Goal: Information Seeking & Learning: Learn about a topic

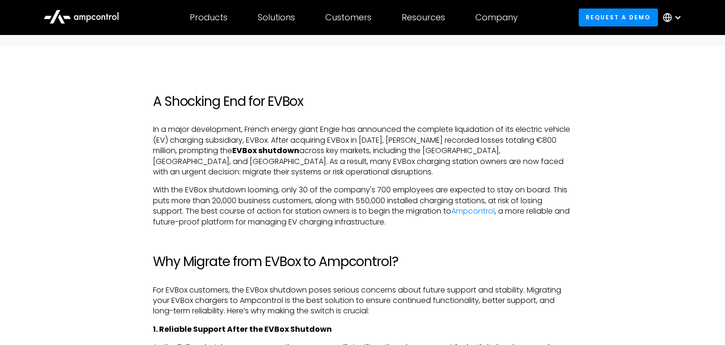
scroll to position [451, 0]
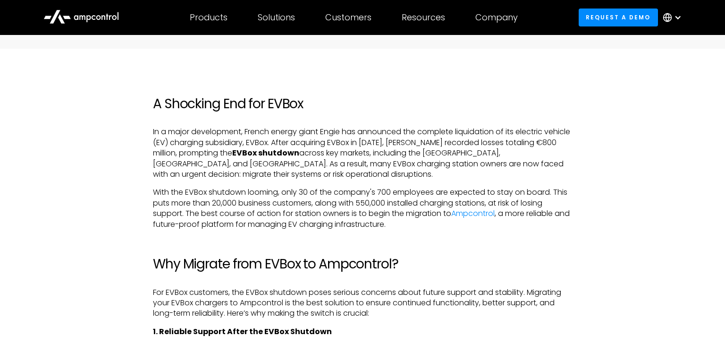
click at [414, 195] on p "With the EVBox shutdown looming, only 30 of the company's 700 employees are exp…" at bounding box center [362, 208] width 419 height 42
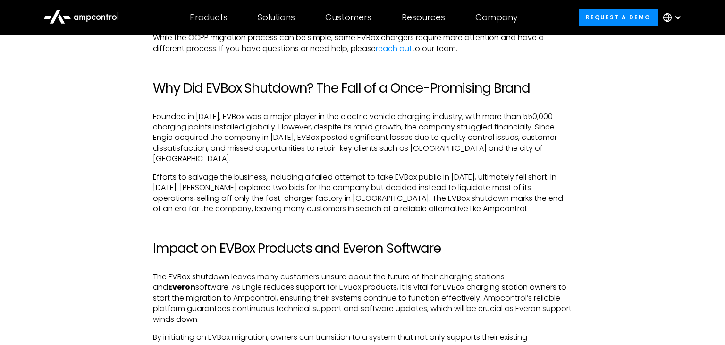
scroll to position [1307, 0]
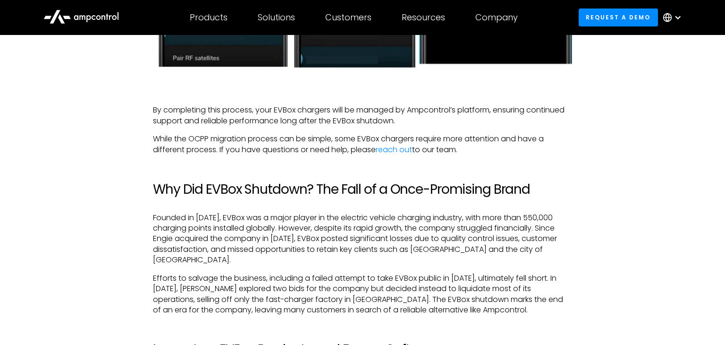
click at [411, 280] on p "Efforts to salvage the business, including a failed attempt to take EVBox publi…" at bounding box center [362, 294] width 419 height 42
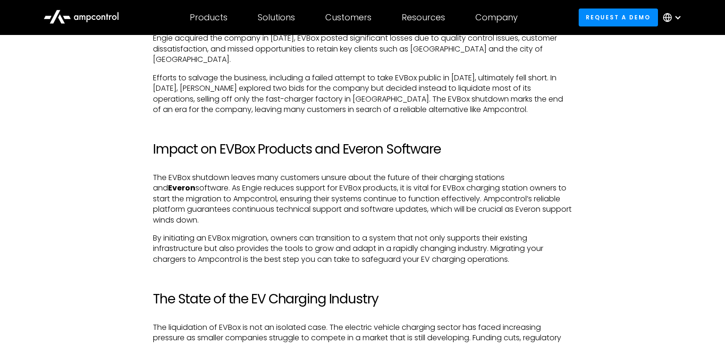
scroll to position [1515, 0]
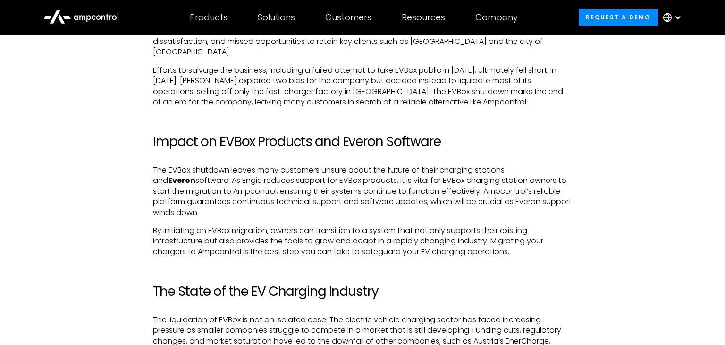
click at [408, 250] on p "By initiating an EVBox migration, owners can transition to a system that not on…" at bounding box center [362, 241] width 419 height 32
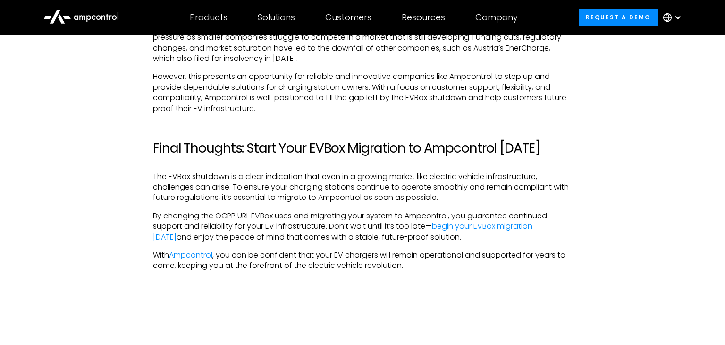
scroll to position [1808, 0]
click at [234, 176] on p "The EVBox shutdown is a clear indication that even in a growing market like ele…" at bounding box center [362, 186] width 419 height 32
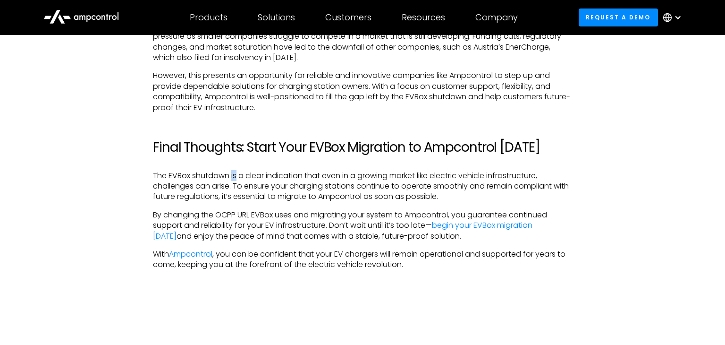
click at [234, 176] on p "The EVBox shutdown is a clear indication that even in a growing market like ele…" at bounding box center [362, 186] width 419 height 32
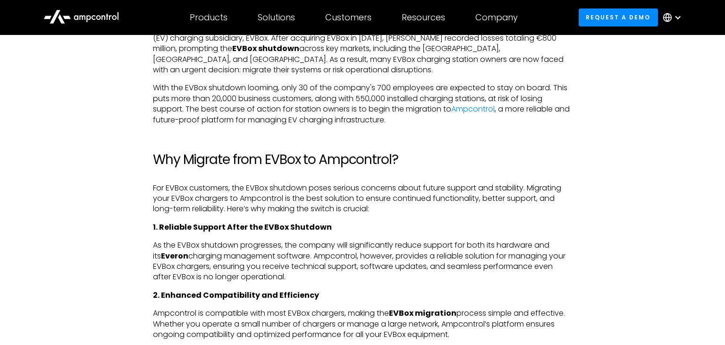
scroll to position [557, 0]
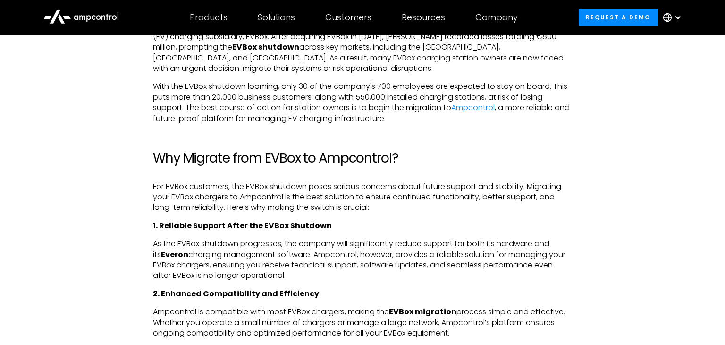
click at [296, 93] on p "With the EVBox shutdown looming, only 30 of the company's 700 employees are exp…" at bounding box center [362, 102] width 419 height 42
click at [232, 100] on p "With the EVBox shutdown looming, only 30 of the company's 700 employees are exp…" at bounding box center [362, 102] width 419 height 42
click at [393, 100] on p "With the EVBox shutdown looming, only 30 of the company's 700 employees are exp…" at bounding box center [362, 102] width 419 height 42
click at [176, 110] on p "With the EVBox shutdown looming, only 30 of the company's 700 employees are exp…" at bounding box center [362, 102] width 419 height 42
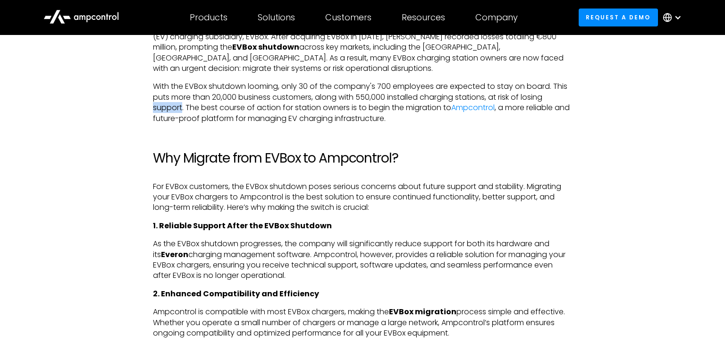
click at [401, 122] on p "With the EVBox shutdown looming, only 30 of the company's 700 employees are exp…" at bounding box center [362, 102] width 419 height 42
click at [228, 100] on p "With the EVBox shutdown looming, only 30 of the company's 700 employees are exp…" at bounding box center [362, 102] width 419 height 42
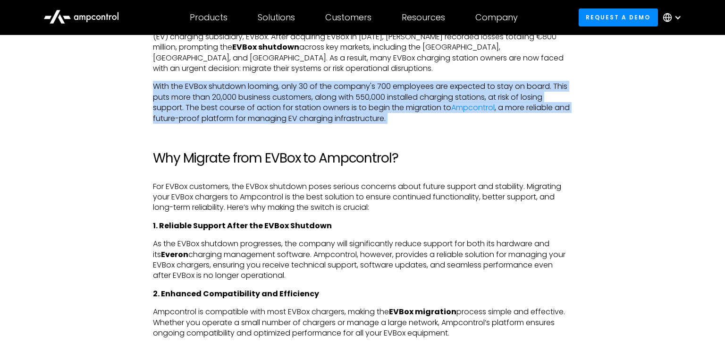
click at [443, 160] on h2 "Why Migrate from EVBox to Ampcontrol?" at bounding box center [362, 158] width 419 height 16
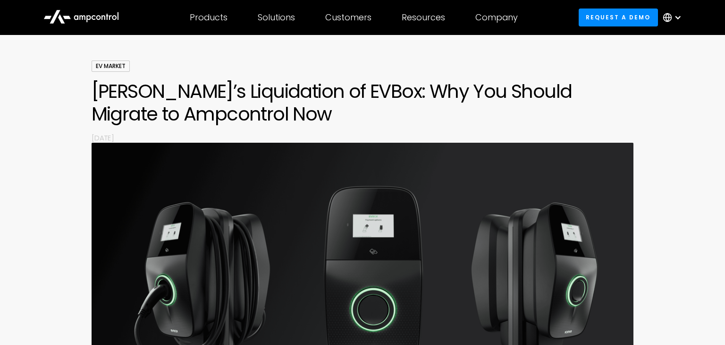
scroll to position [57, 0]
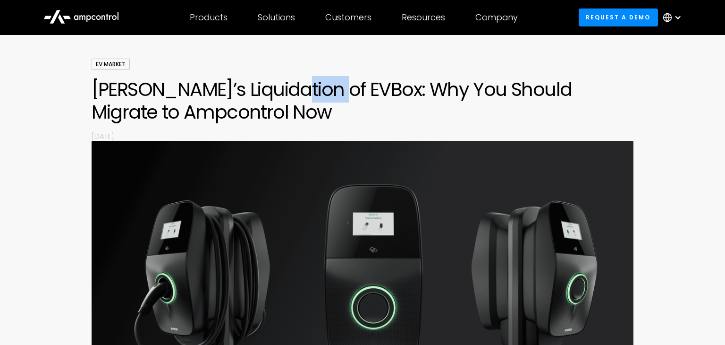
drag, startPoint x: 277, startPoint y: 90, endPoint x: 325, endPoint y: 92, distance: 47.7
click at [325, 92] on h1 "[PERSON_NAME]’s Liquidation of EVBox: Why You Should Migrate to Ampcontrol Now" at bounding box center [363, 100] width 543 height 45
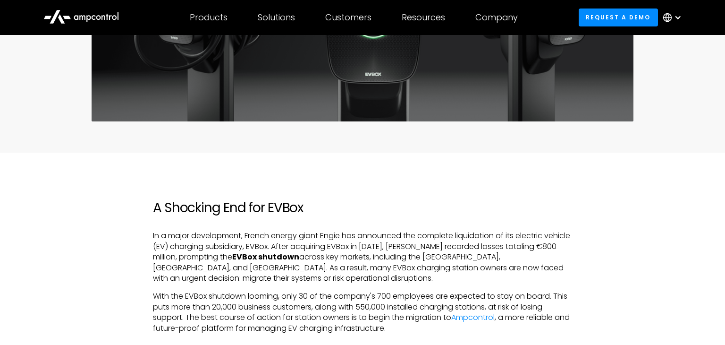
scroll to position [355, 0]
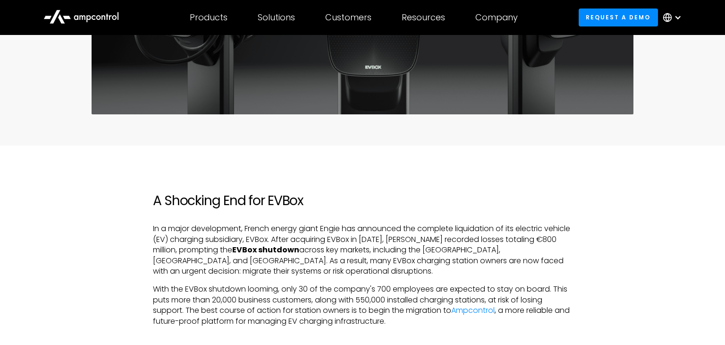
click at [352, 273] on p "In a major development, French energy giant Engie has announced the complete li…" at bounding box center [362, 249] width 419 height 53
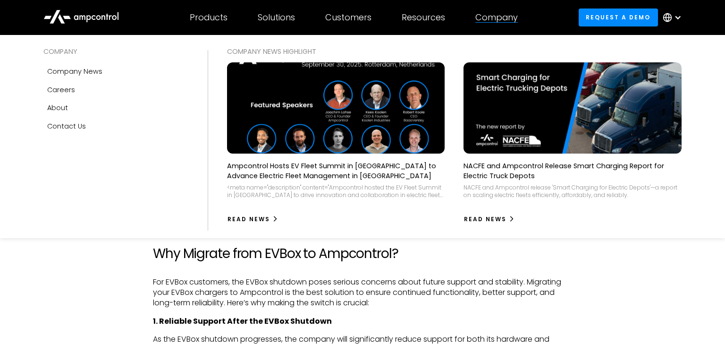
scroll to position [465, 0]
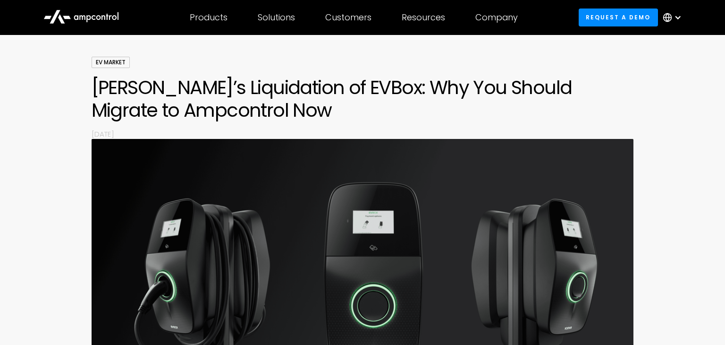
scroll to position [63, 0]
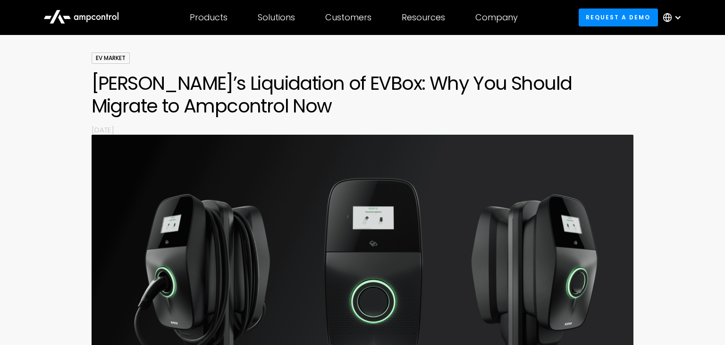
click at [175, 85] on h1 "[PERSON_NAME]’s Liquidation of EVBox: Why You Should Migrate to Ampcontrol Now" at bounding box center [363, 94] width 543 height 45
copy h1 "Liquidation"
